Goal: Task Accomplishment & Management: Complete application form

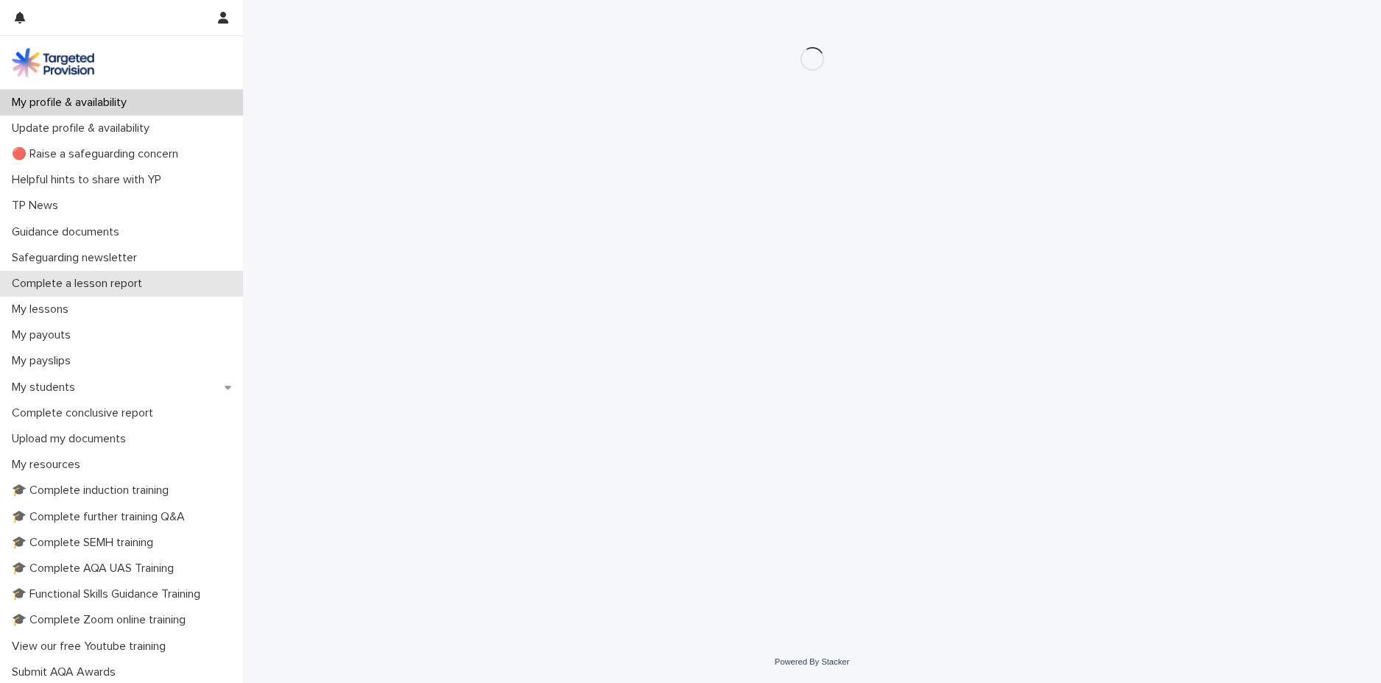
click at [88, 283] on p "Complete a lesson report" at bounding box center [80, 284] width 148 height 14
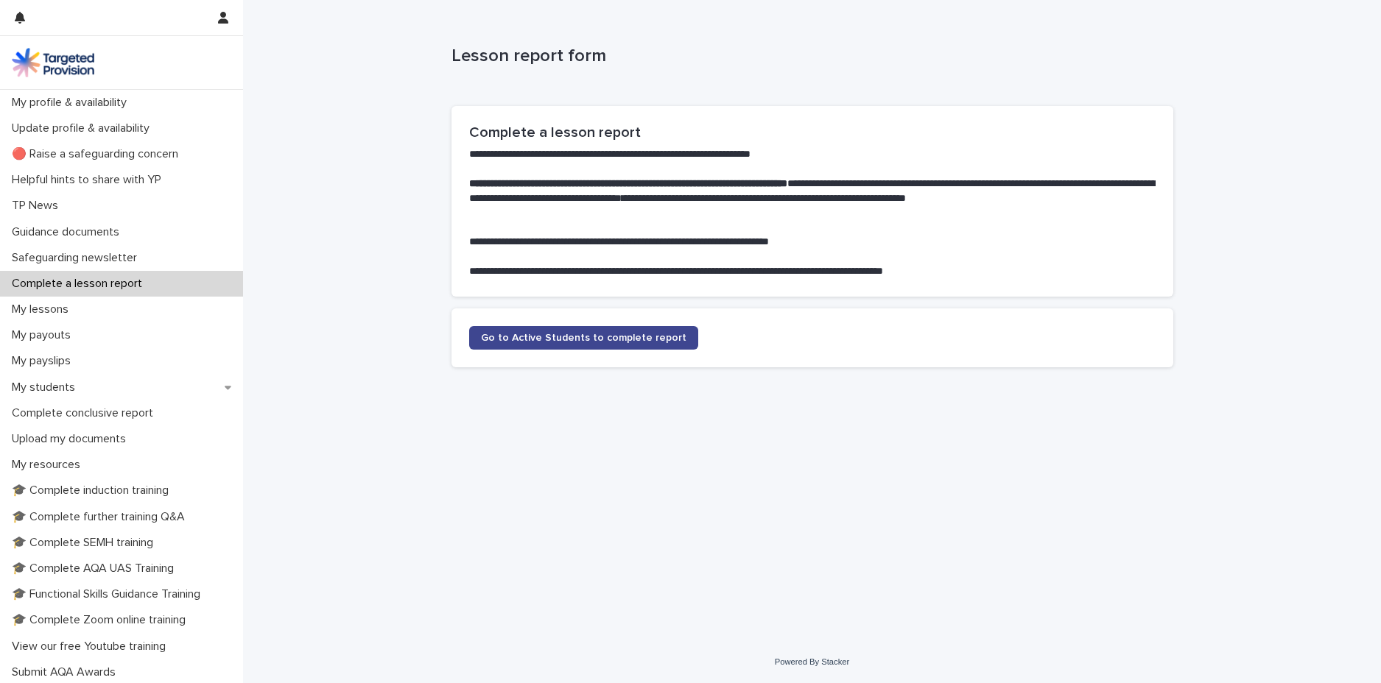
click at [592, 334] on span "Go to Active Students to complete report" at bounding box center [583, 338] width 205 height 10
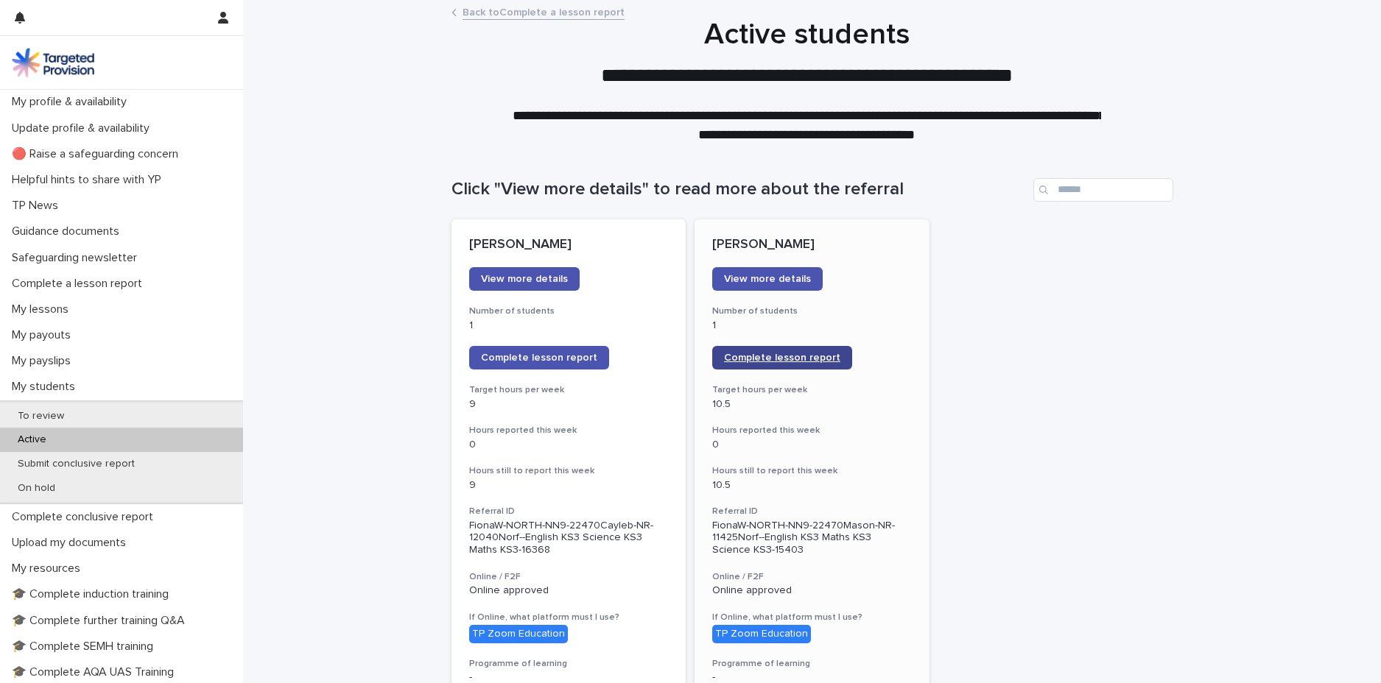
click at [758, 357] on span "Complete lesson report" at bounding box center [782, 358] width 116 height 10
